Goal: Task Accomplishment & Management: Use online tool/utility

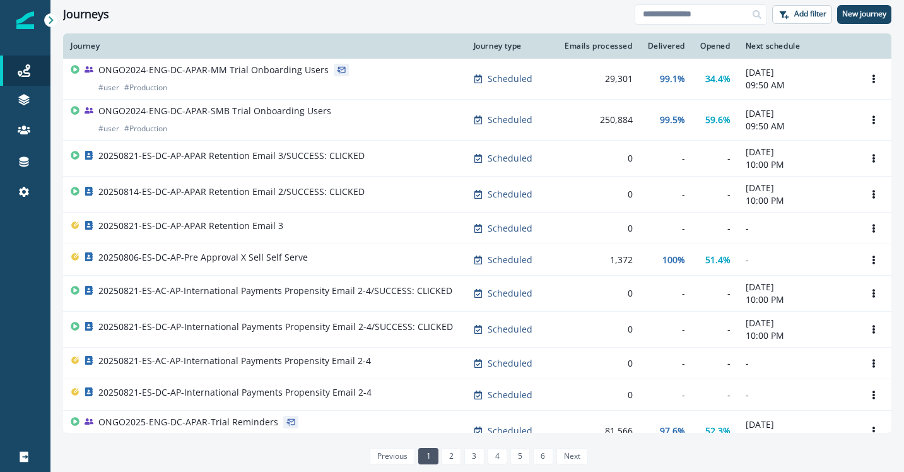
click at [513, 13] on div "Journeys" at bounding box center [348, 15] width 571 height 14
click at [48, 21] on icon at bounding box center [51, 20] width 9 height 9
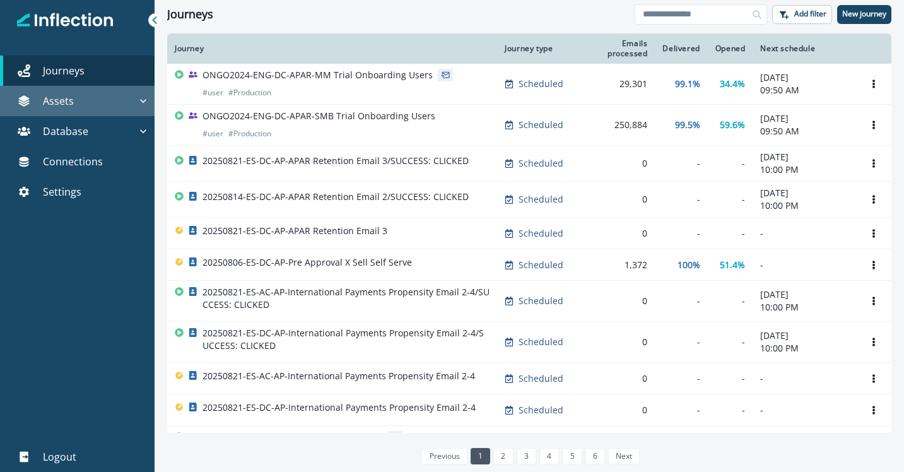
click at [141, 102] on icon "button" at bounding box center [143, 101] width 6 height 4
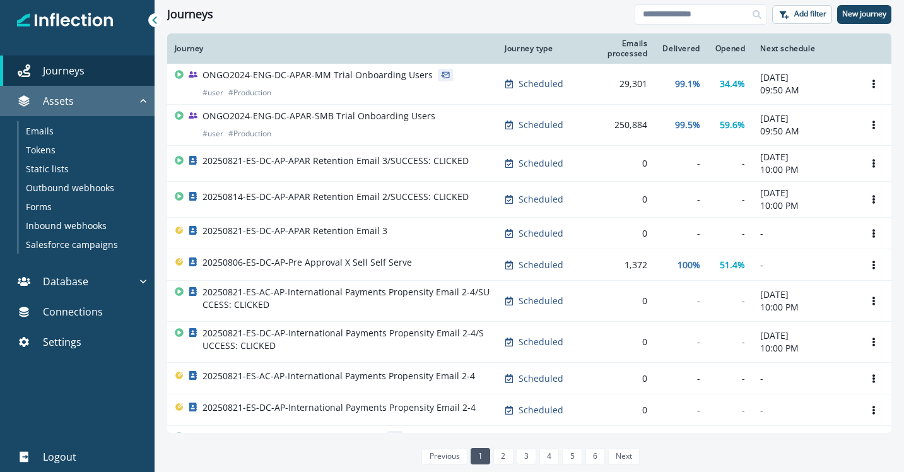
click at [141, 102] on icon "button" at bounding box center [143, 101] width 13 height 13
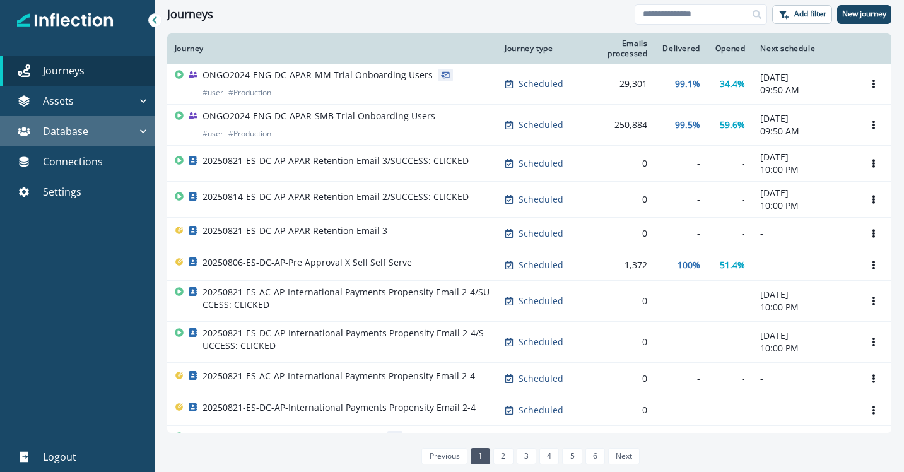
click at [143, 129] on icon "button" at bounding box center [143, 131] width 13 height 13
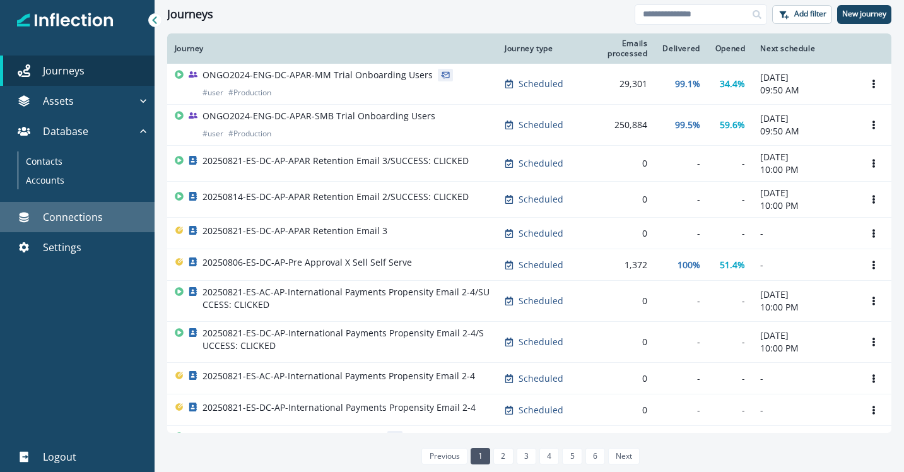
click at [92, 221] on p "Connections" at bounding box center [73, 216] width 60 height 15
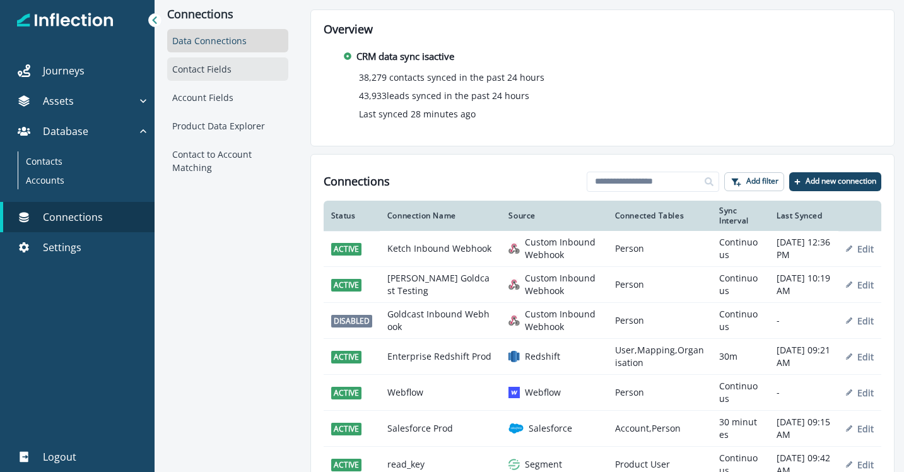
click at [234, 67] on div "Contact Fields" at bounding box center [227, 68] width 121 height 23
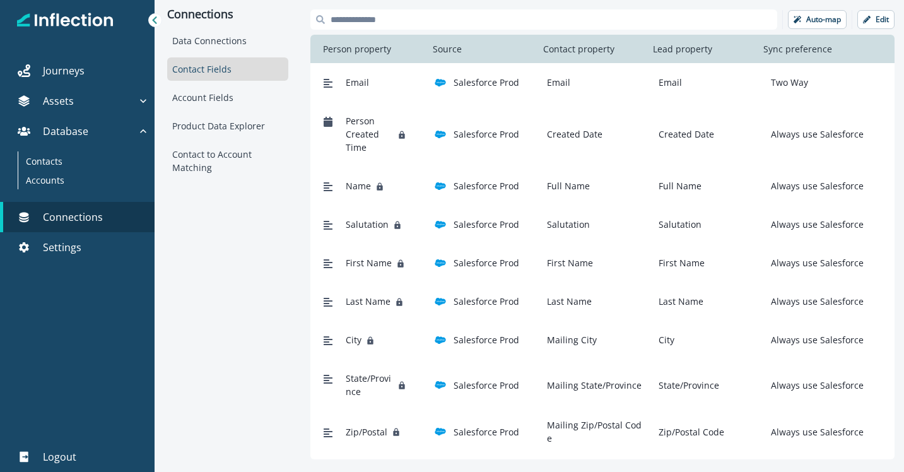
click at [617, 21] on input at bounding box center [543, 19] width 467 height 20
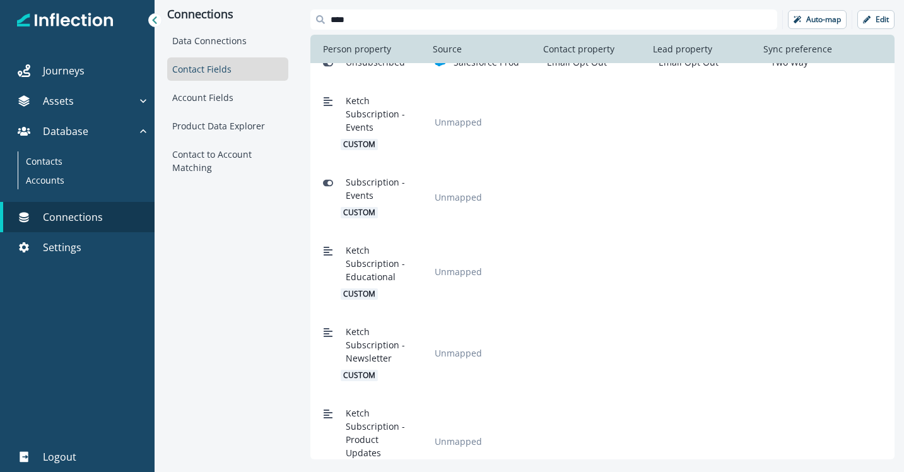
scroll to position [11, 0]
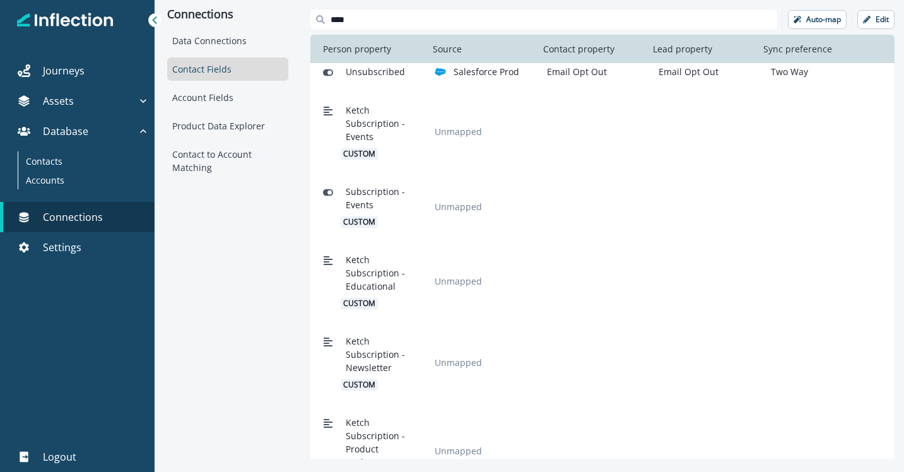
type input "****"
drag, startPoint x: 346, startPoint y: 108, endPoint x: 376, endPoint y: 134, distance: 39.8
click at [376, 134] on span "Ketch Subscription - Events" at bounding box center [376, 123] width 61 height 40
drag, startPoint x: 346, startPoint y: 192, endPoint x: 380, endPoint y: 205, distance: 37.1
click at [380, 205] on span "Subscription - Events" at bounding box center [376, 198] width 61 height 26
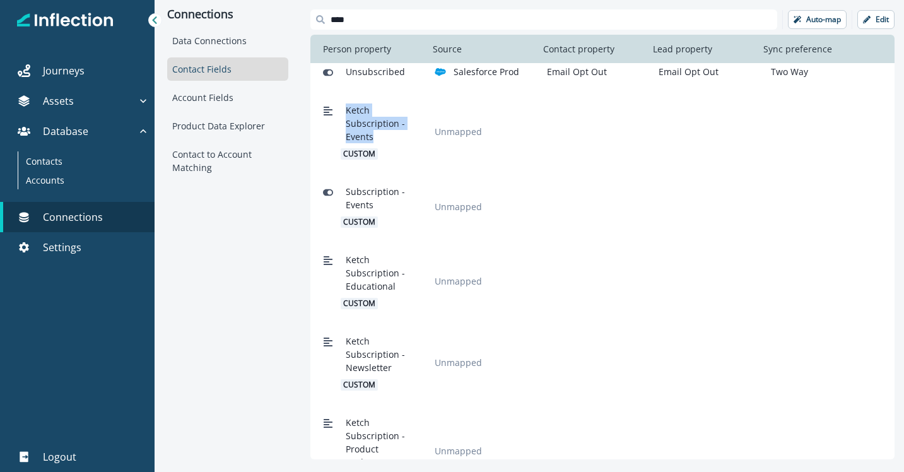
drag, startPoint x: 373, startPoint y: 136, endPoint x: 346, endPoint y: 115, distance: 35.1
click at [346, 115] on span "Ketch Subscription - Events" at bounding box center [376, 123] width 61 height 40
click at [356, 114] on span "Ketch Subscription - Events" at bounding box center [376, 123] width 61 height 40
drag, startPoint x: 346, startPoint y: 111, endPoint x: 372, endPoint y: 110, distance: 26.5
click at [372, 110] on span "Ketch Subscription - Events" at bounding box center [376, 123] width 61 height 40
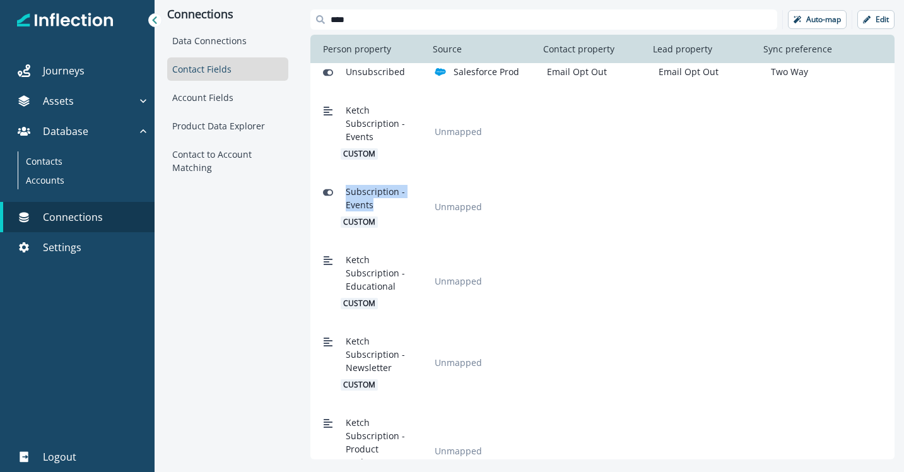
drag, startPoint x: 346, startPoint y: 194, endPoint x: 371, endPoint y: 204, distance: 27.5
click at [371, 204] on span "Subscription - Events" at bounding box center [376, 198] width 61 height 26
drag, startPoint x: 346, startPoint y: 113, endPoint x: 372, endPoint y: 134, distance: 33.6
click at [372, 134] on span "Ketch Subscription - Events" at bounding box center [376, 123] width 61 height 40
drag, startPoint x: 346, startPoint y: 190, endPoint x: 377, endPoint y: 202, distance: 33.5
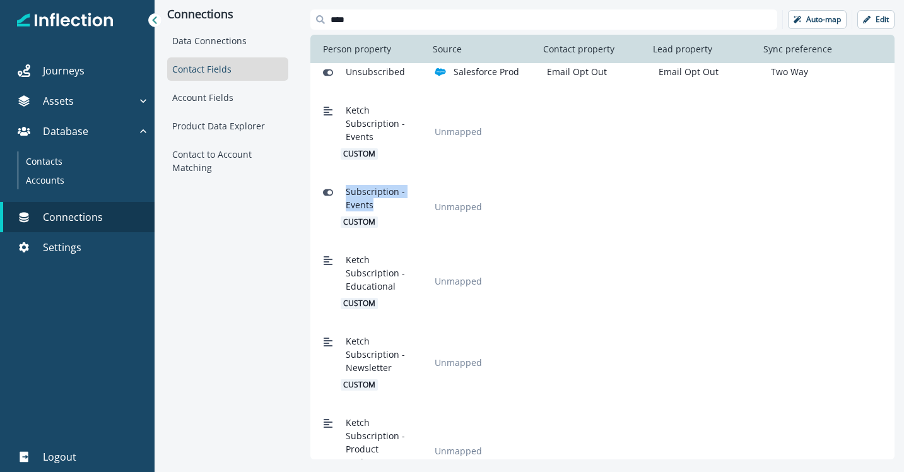
click at [377, 202] on span "Subscription - Events" at bounding box center [376, 198] width 61 height 26
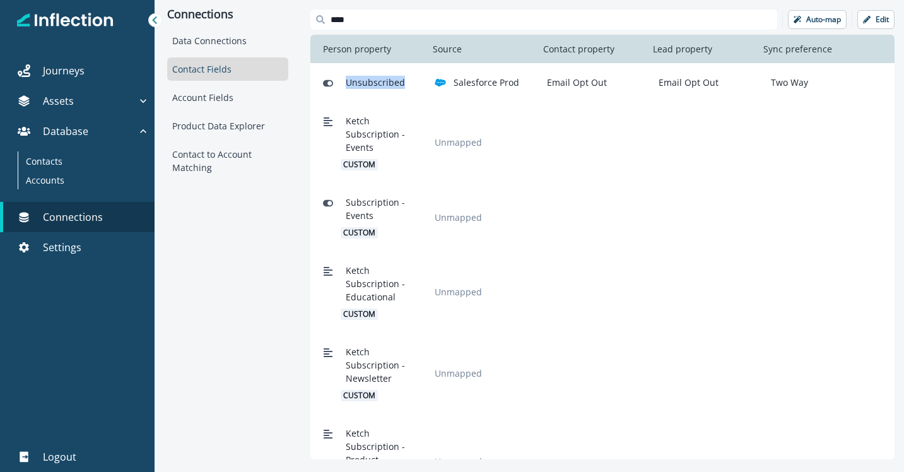
drag, startPoint x: 347, startPoint y: 84, endPoint x: 409, endPoint y: 85, distance: 61.8
click at [409, 85] on div "Unsubscribed" at bounding box center [369, 82] width 102 height 23
drag, startPoint x: 802, startPoint y: 86, endPoint x: 764, endPoint y: 85, distance: 37.9
click at [766, 85] on div "Two Way" at bounding box center [817, 82] width 102 height 13
drag, startPoint x: 400, startPoint y: 85, endPoint x: 345, endPoint y: 86, distance: 54.9
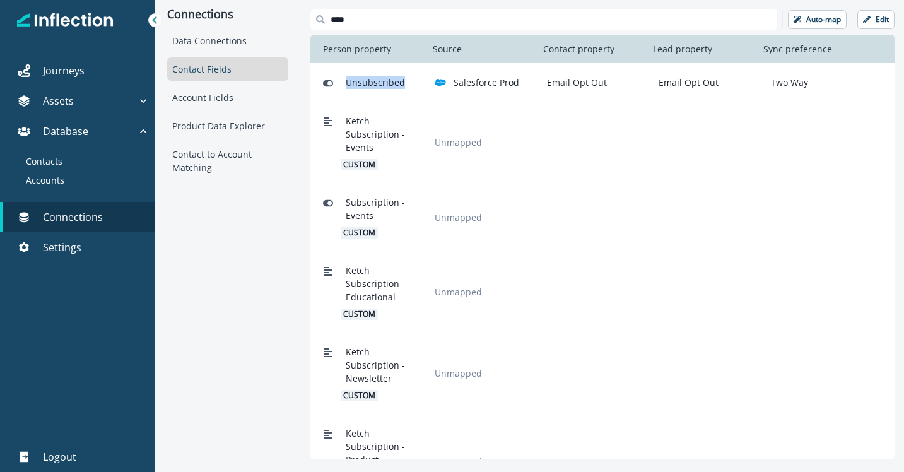
click at [346, 86] on span "Unsubscribed" at bounding box center [375, 82] width 59 height 13
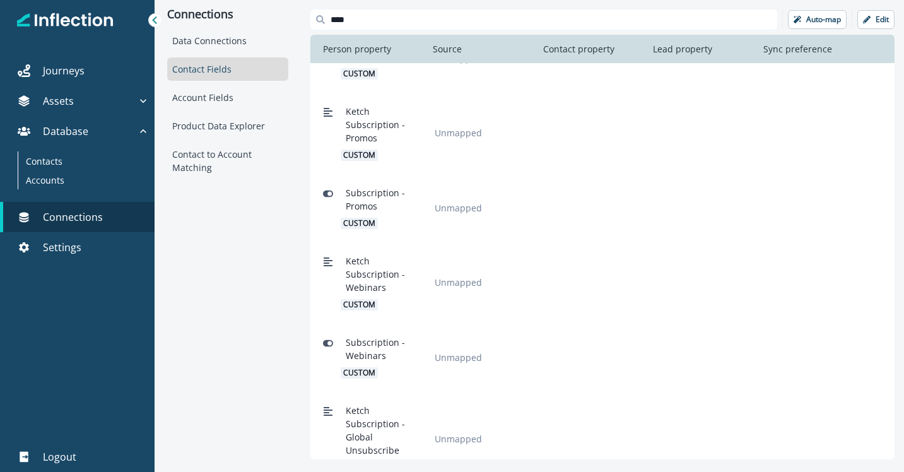
scroll to position [511, 0]
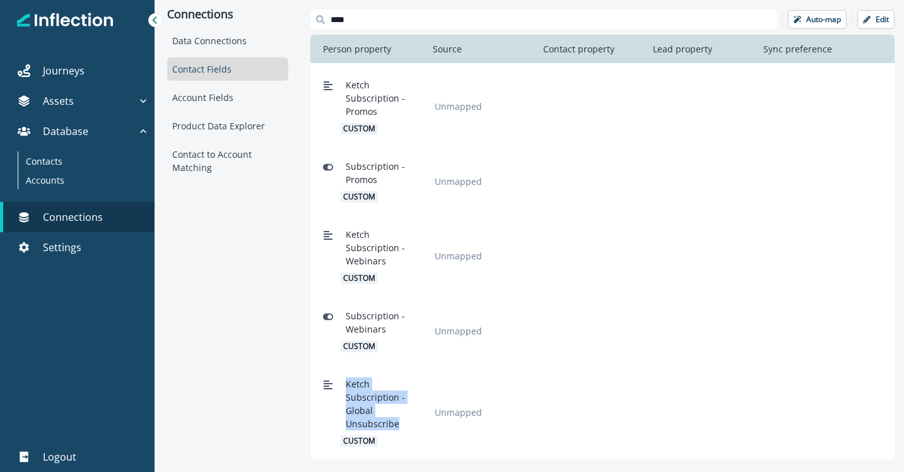
drag, startPoint x: 400, startPoint y: 425, endPoint x: 344, endPoint y: 385, distance: 69.1
click at [344, 385] on div "Ketch Subscription - Global Unsubscribe custom" at bounding box center [374, 411] width 66 height 69
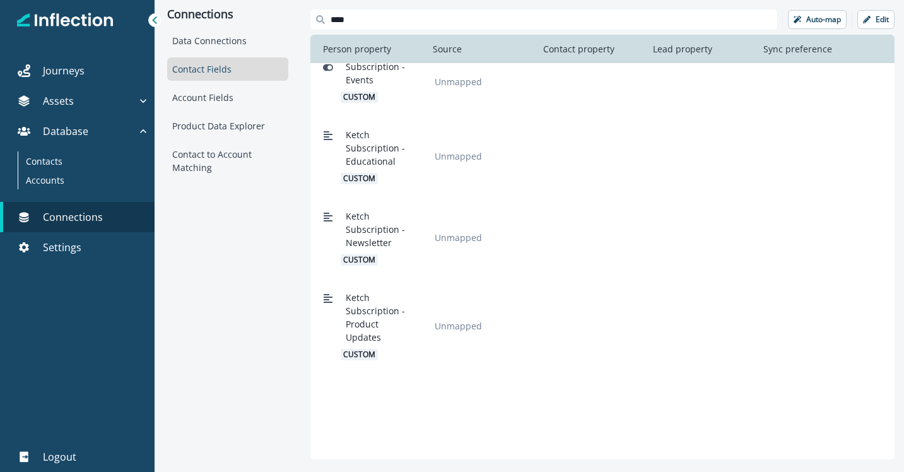
scroll to position [0, 0]
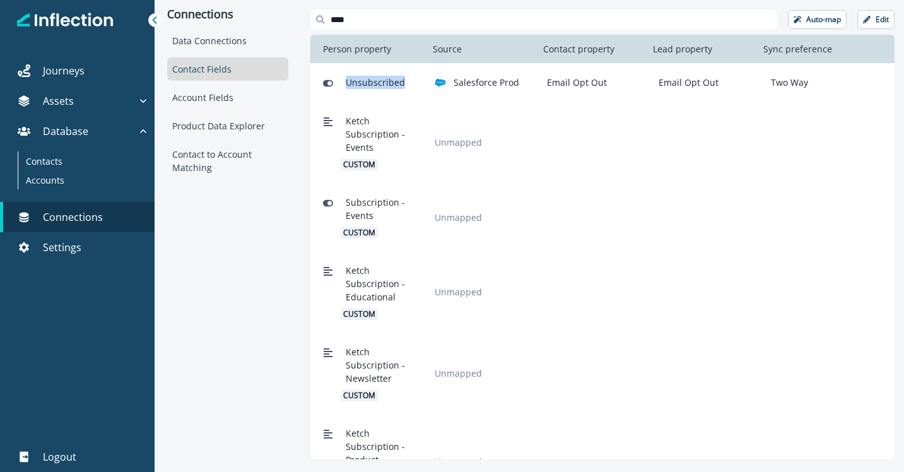
drag, startPoint x: 346, startPoint y: 84, endPoint x: 407, endPoint y: 82, distance: 60.6
click at [407, 82] on div "Unsubscribed" at bounding box center [369, 82] width 102 height 23
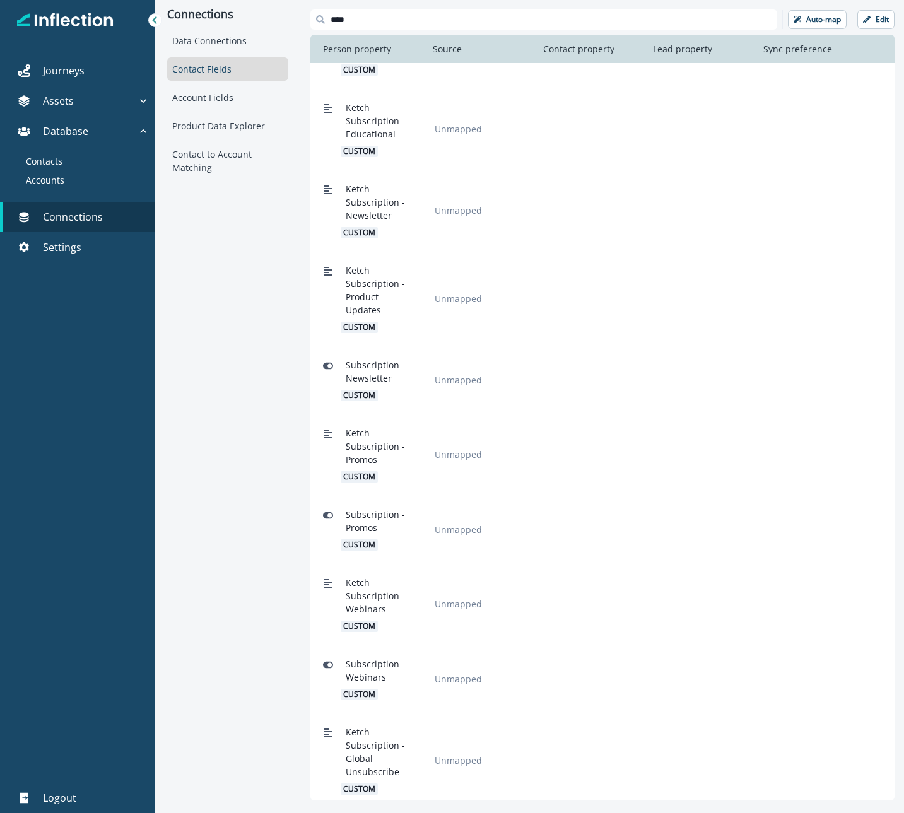
scroll to position [170, 0]
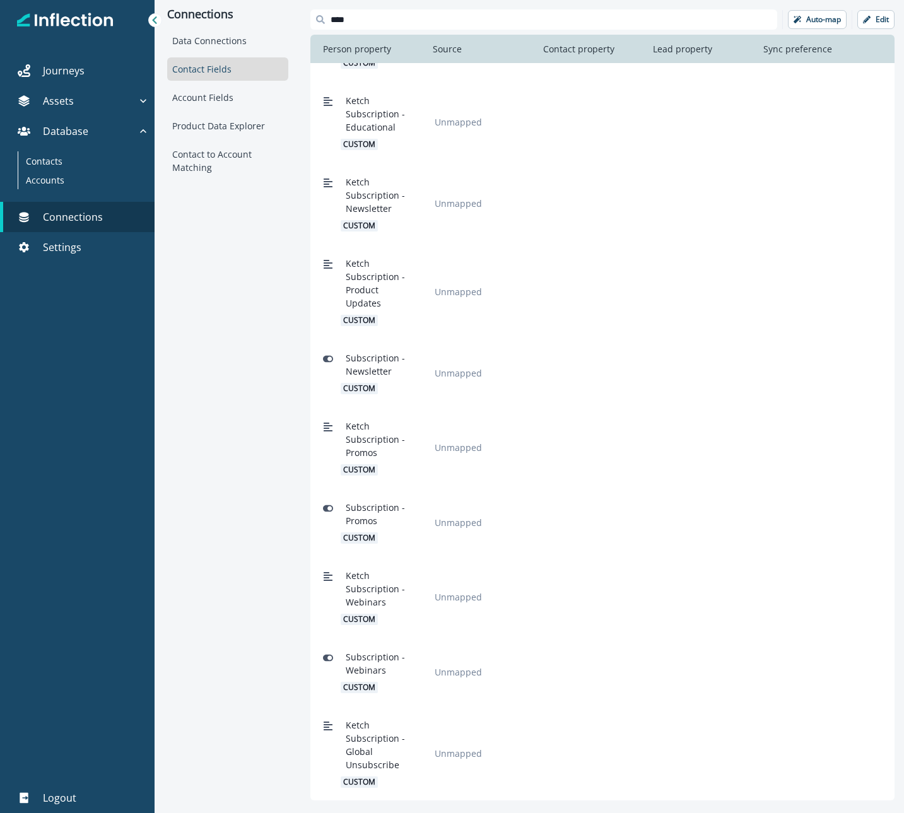
click at [395, 131] on span "Ketch Subscription - Educational" at bounding box center [376, 114] width 61 height 40
drag, startPoint x: 396, startPoint y: 128, endPoint x: 346, endPoint y: 119, distance: 50.7
click at [346, 119] on span "Ketch Subscription - Educational" at bounding box center [376, 114] width 61 height 40
copy span "Subscription - Educational"
click at [873, 22] on button "Edit" at bounding box center [875, 19] width 37 height 19
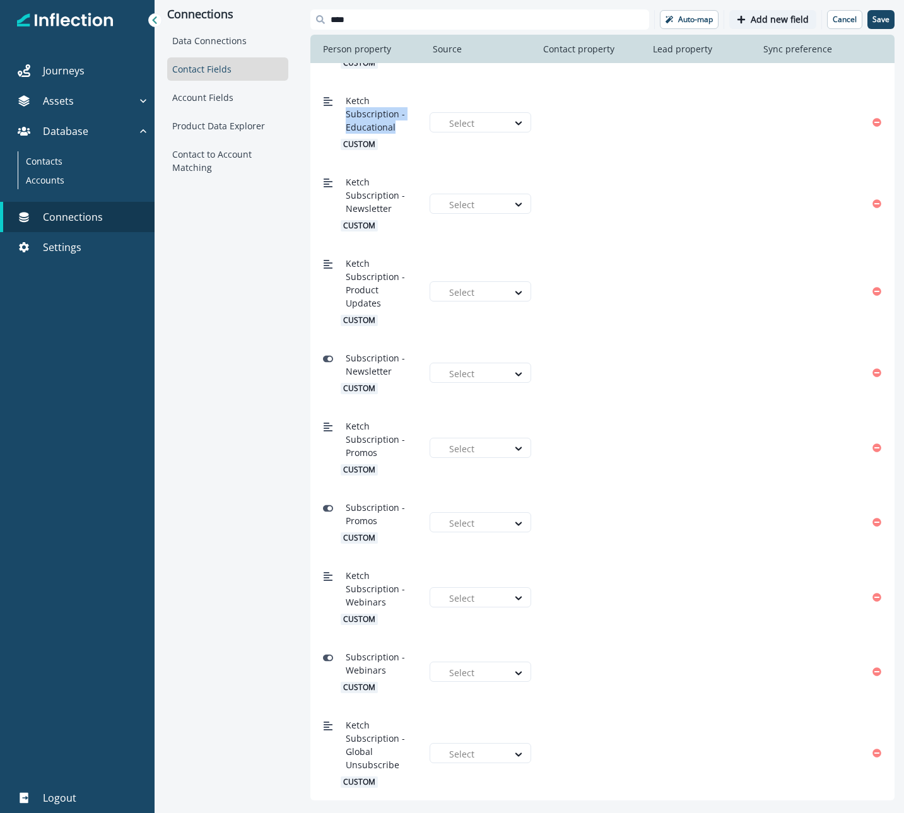
click at [752, 22] on button "Add new field" at bounding box center [772, 19] width 87 height 19
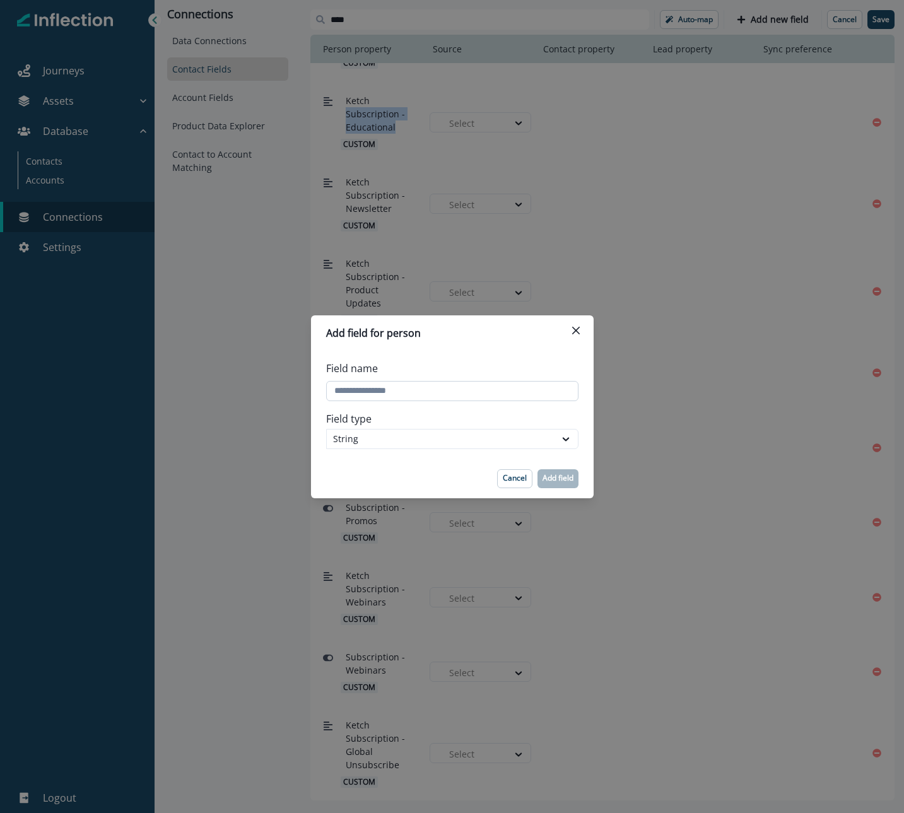
click at [452, 393] on input "Field name" at bounding box center [452, 391] width 252 height 20
paste input "**********"
type input "**********"
click at [555, 433] on div at bounding box center [565, 439] width 21 height 13
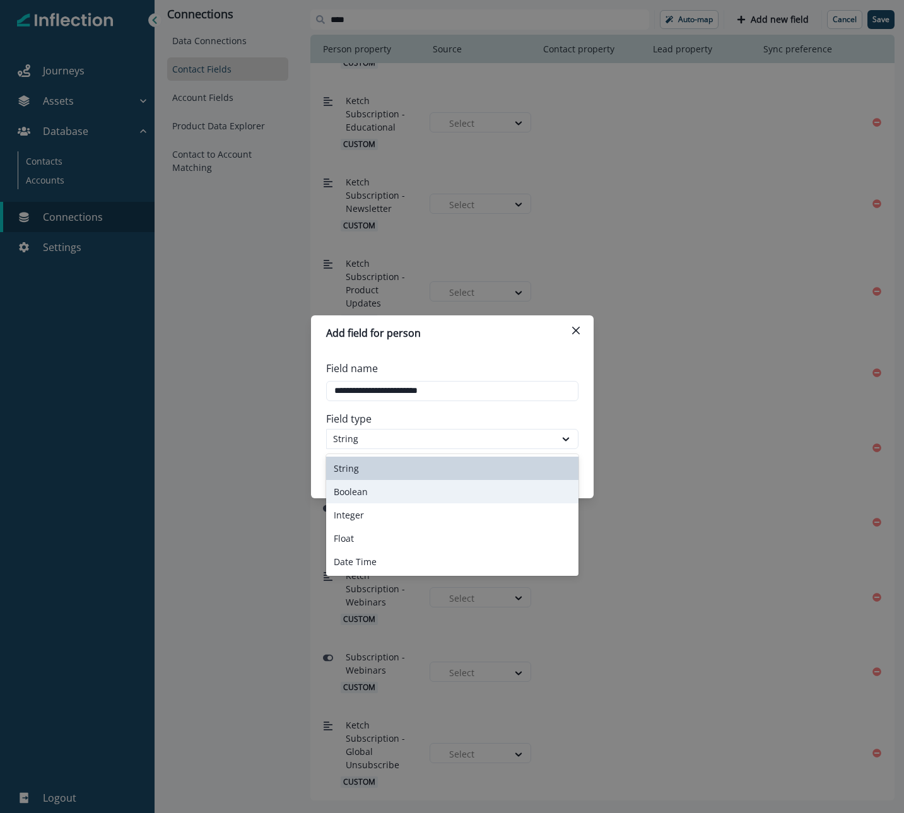
click at [385, 471] on div "Boolean" at bounding box center [452, 491] width 252 height 23
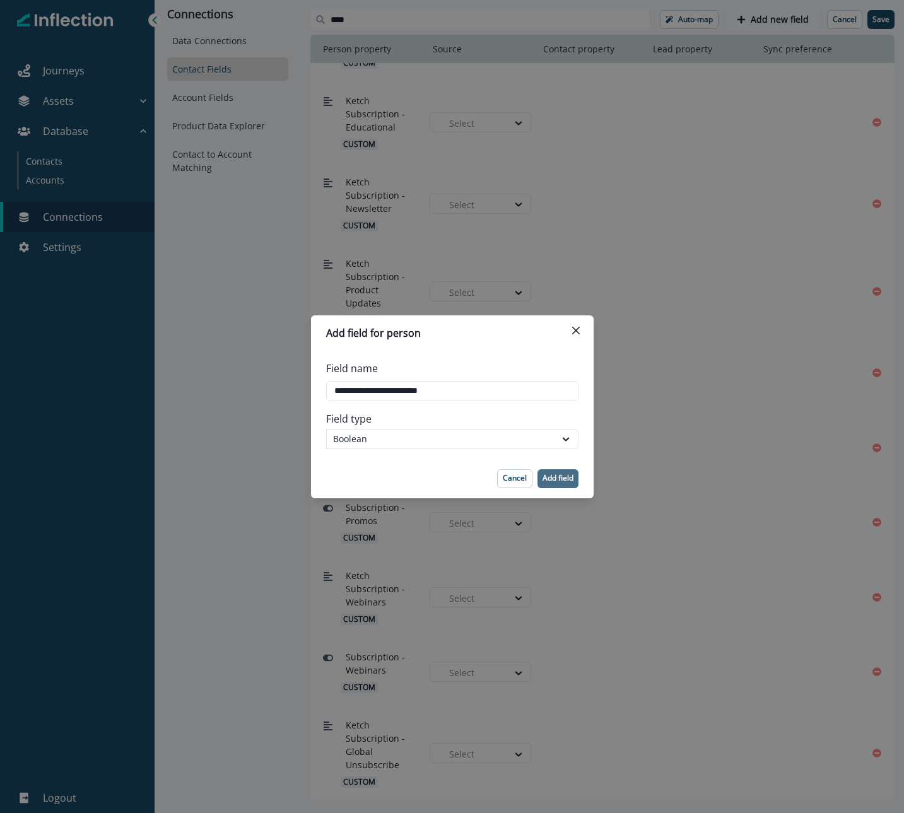
click at [566, 471] on p "Add field" at bounding box center [557, 478] width 31 height 9
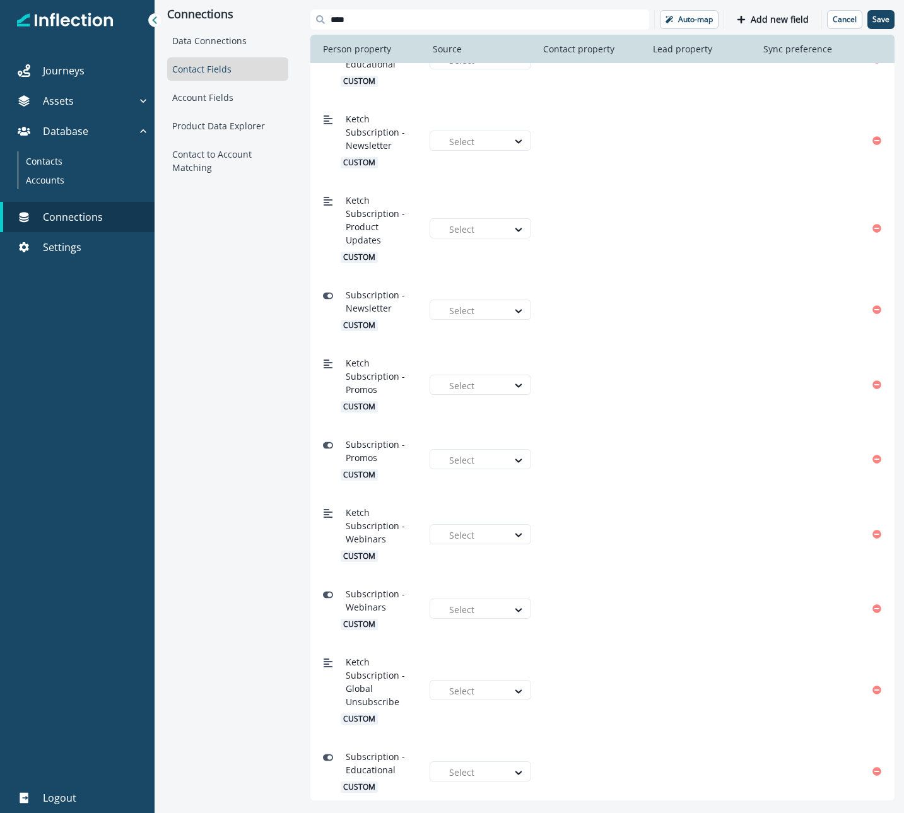
scroll to position [238, 0]
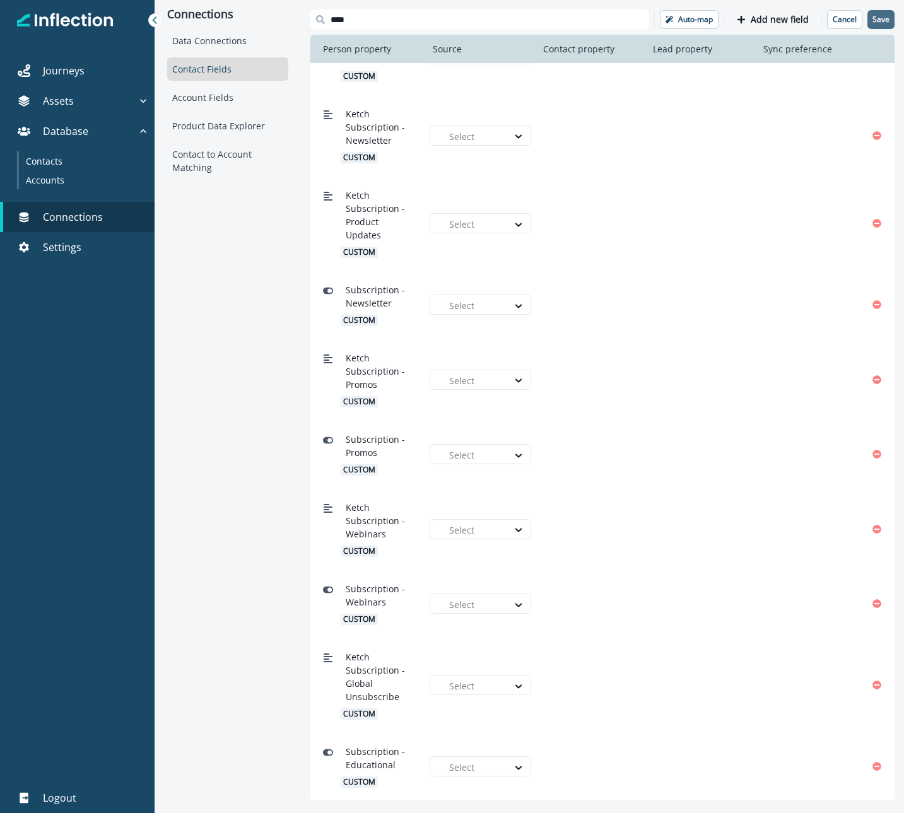
click at [883, 20] on p "Save" at bounding box center [880, 19] width 17 height 9
